Goal: Information Seeking & Learning: Learn about a topic

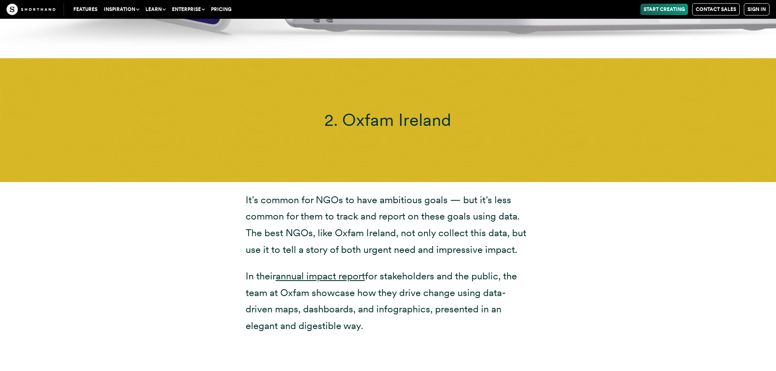
scroll to position [3908, 0]
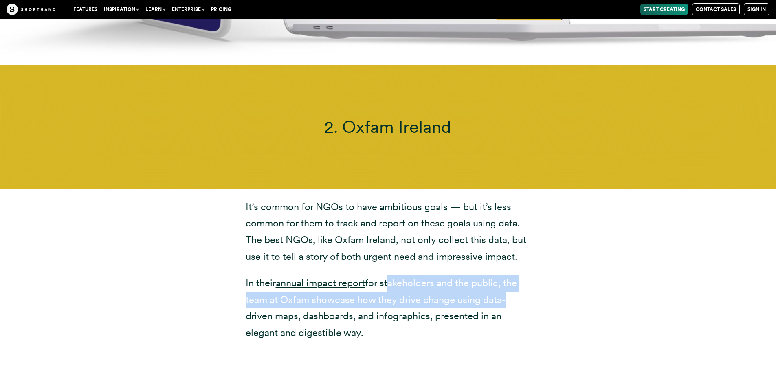
drag, startPoint x: 388, startPoint y: 248, endPoint x: 501, endPoint y: 262, distance: 113.7
click at [501, 275] on p "In their annual impact report for stakeholders and the public, the team at Oxfa…" at bounding box center [387, 308] width 285 height 66
click at [464, 275] on p "In their annual impact report for stakeholders and the public, the team at Oxfa…" at bounding box center [387, 308] width 285 height 66
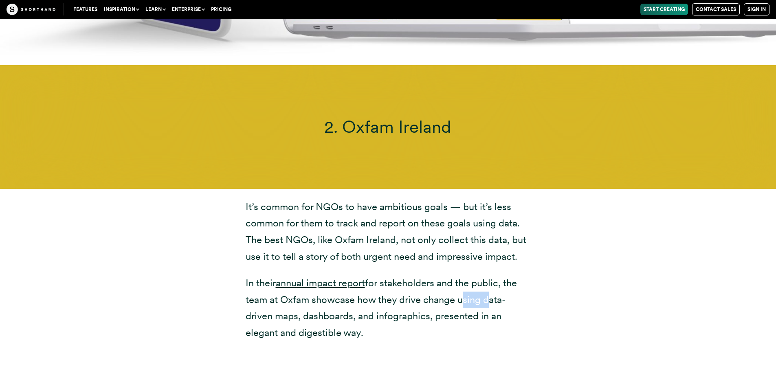
click at [464, 275] on p "In their annual impact report for stakeholders and the public, the team at Oxfa…" at bounding box center [387, 308] width 285 height 66
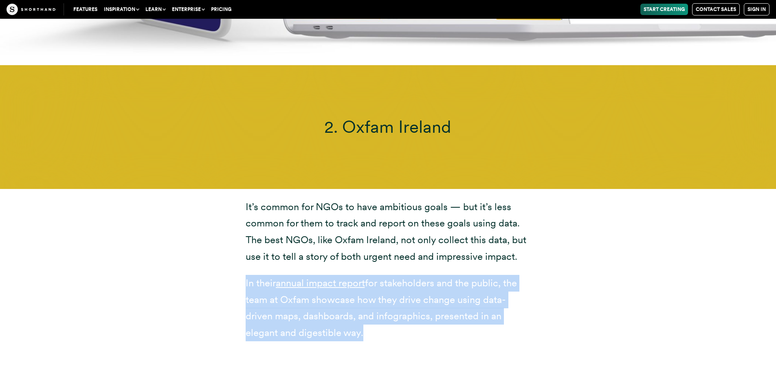
click at [464, 275] on p "In their annual impact report for stakeholders and the public, the team at Oxfa…" at bounding box center [387, 308] width 285 height 66
click at [410, 277] on p "In their annual impact report for stakeholders and the public, the team at Oxfa…" at bounding box center [387, 308] width 285 height 66
click at [365, 294] on p "In their annual impact report for stakeholders and the public, the team at Oxfa…" at bounding box center [387, 308] width 285 height 66
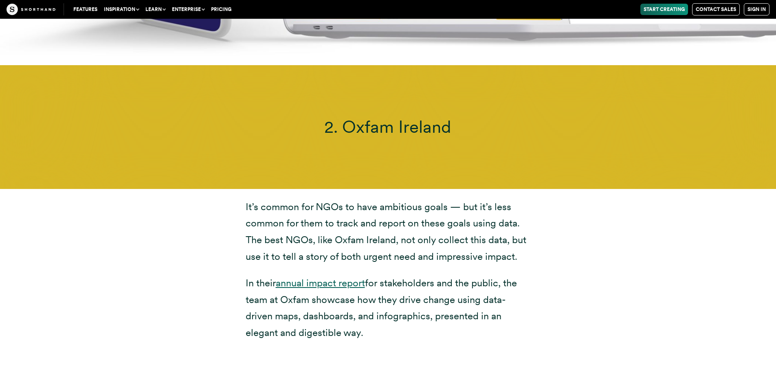
click at [338, 277] on link "annual impact report" at bounding box center [320, 283] width 89 height 12
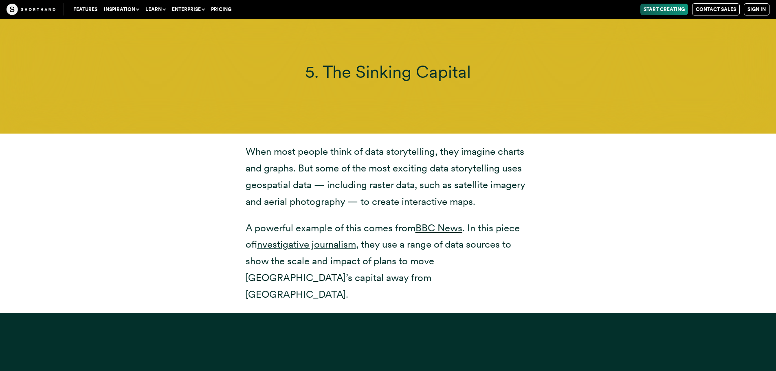
scroll to position [7124, 0]
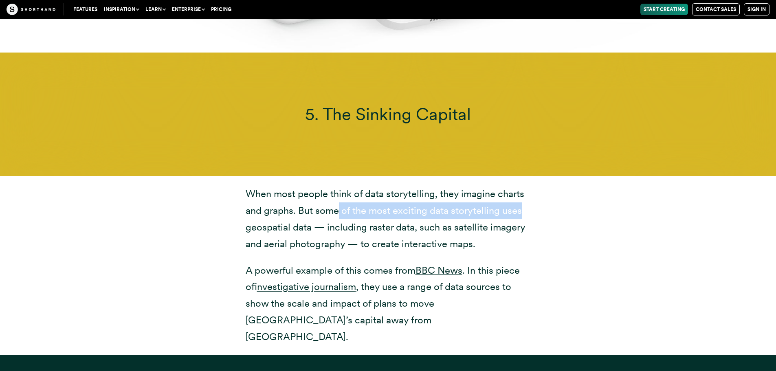
drag, startPoint x: 336, startPoint y: 145, endPoint x: 519, endPoint y: 151, distance: 183.3
click at [519, 186] on p "When most people think of data storytelling, they imagine charts and graphs. Bu…" at bounding box center [387, 219] width 285 height 66
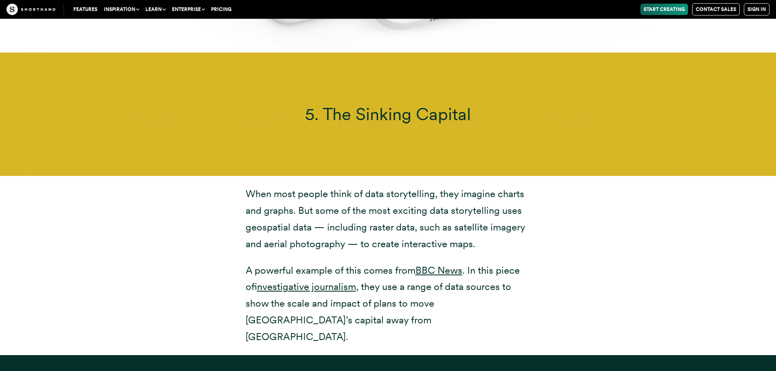
click at [413, 186] on p "When most people think of data storytelling, they imagine charts and graphs. Bu…" at bounding box center [387, 219] width 285 height 66
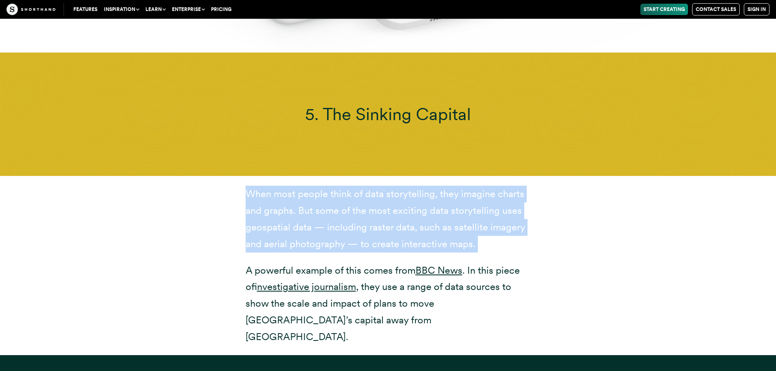
click at [413, 186] on p "When most people think of data storytelling, they imagine charts and graphs. Bu…" at bounding box center [387, 219] width 285 height 66
click at [410, 186] on p "When most people think of data storytelling, they imagine charts and graphs. Bu…" at bounding box center [387, 219] width 285 height 66
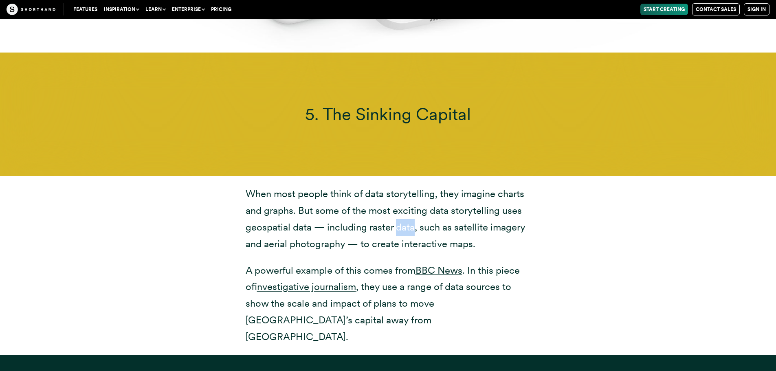
click at [410, 186] on p "When most people think of data storytelling, they imagine charts and graphs. Bu…" at bounding box center [387, 219] width 285 height 66
click at [338, 186] on p "When most people think of data storytelling, they imagine charts and graphs. Bu…" at bounding box center [387, 219] width 285 height 66
click at [337, 186] on p "When most people think of data storytelling, they imagine charts and graphs. Bu…" at bounding box center [387, 219] width 285 height 66
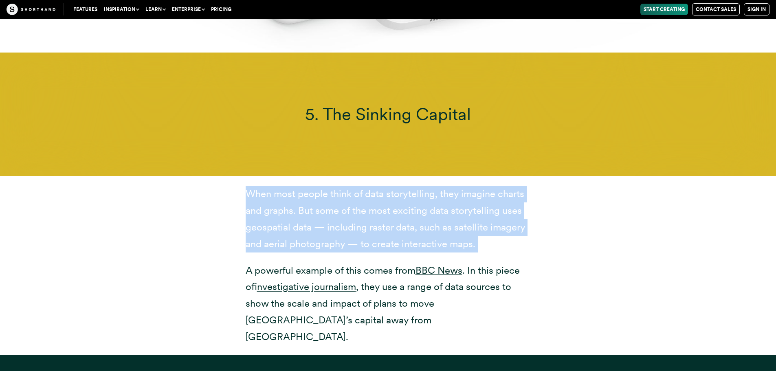
click at [337, 186] on p "When most people think of data storytelling, they imagine charts and graphs. Bu…" at bounding box center [387, 219] width 285 height 66
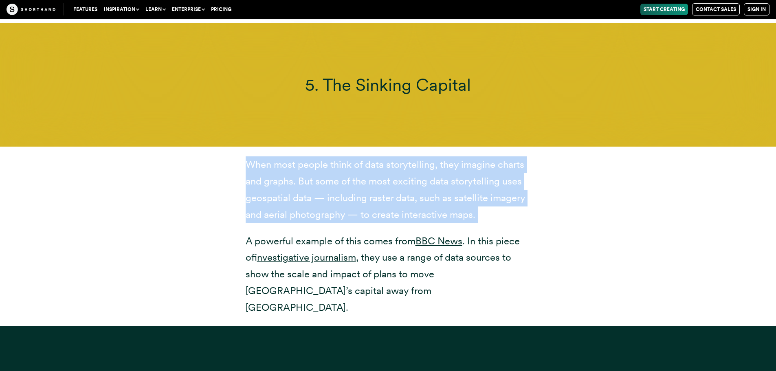
scroll to position [7165, 0]
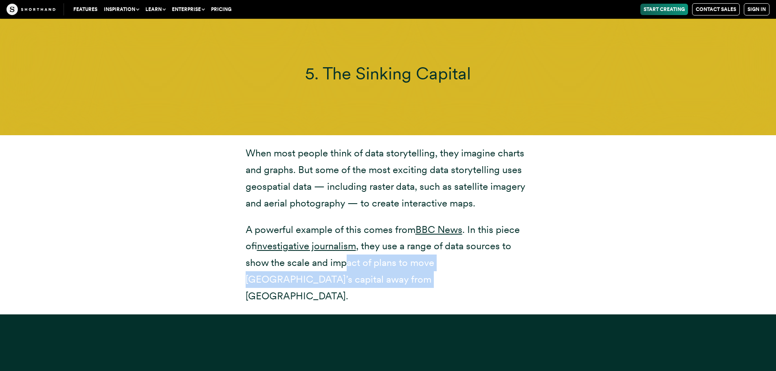
drag, startPoint x: 346, startPoint y: 195, endPoint x: 448, endPoint y: 208, distance: 102.5
click at [448, 221] on p "A powerful example of this comes from BBC News . In this piece of investigative…" at bounding box center [387, 262] width 285 height 83
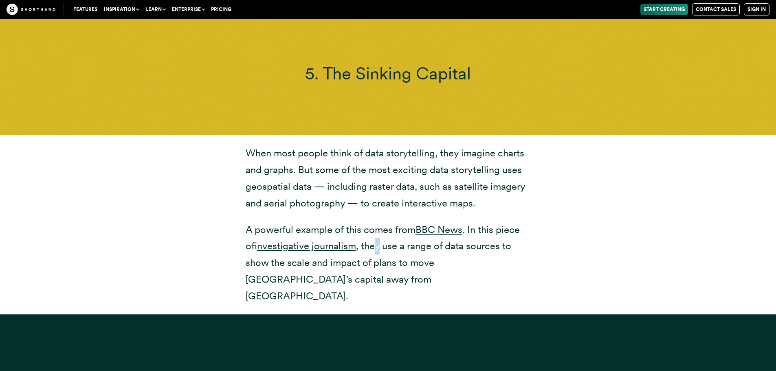
click at [378, 221] on p "A powerful example of this comes from BBC News . In this piece of investigative…" at bounding box center [387, 262] width 285 height 83
click at [346, 240] on link "investigative journalism" at bounding box center [306, 246] width 99 height 12
click at [445, 223] on link "BBC News" at bounding box center [438, 229] width 47 height 12
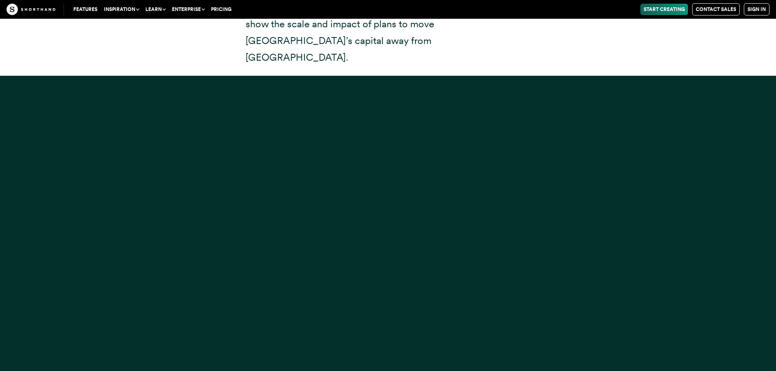
scroll to position [7409, 0]
